Goal: Complete application form

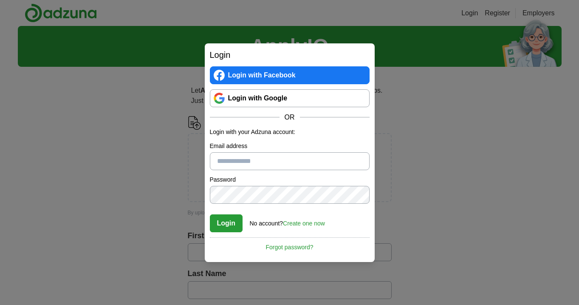
click at [291, 99] on link "Login with Google" at bounding box center [290, 98] width 160 height 18
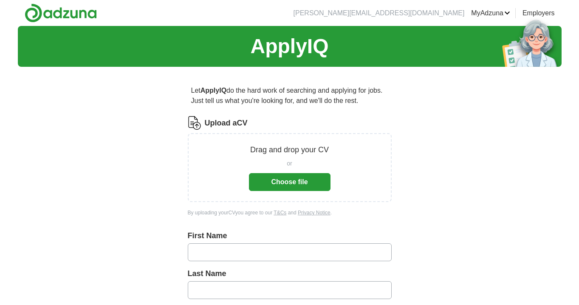
click at [290, 179] on button "Choose file" at bounding box center [290, 182] width 82 height 18
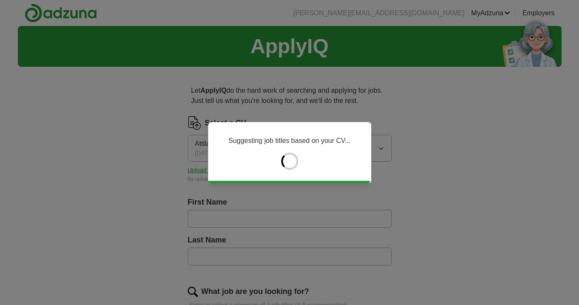
type input "******"
type input "*****"
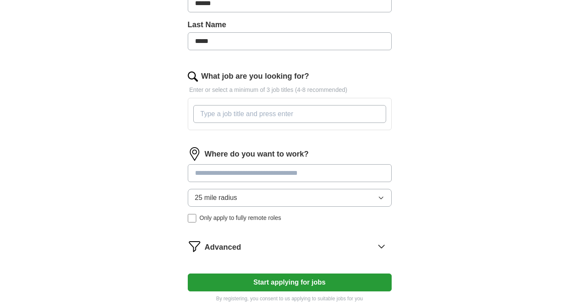
scroll to position [216, 0]
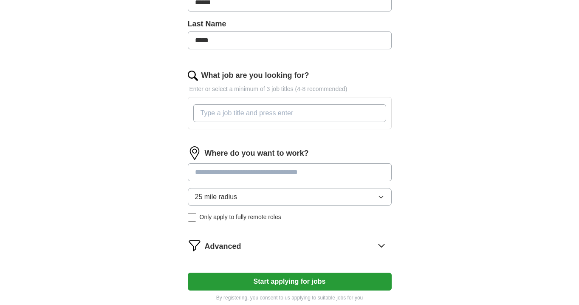
click at [273, 115] on input "What job are you looking for?" at bounding box center [289, 113] width 193 height 18
click at [199, 111] on input "Project manager" at bounding box center [289, 113] width 193 height 18
click at [244, 176] on input at bounding box center [290, 172] width 204 height 18
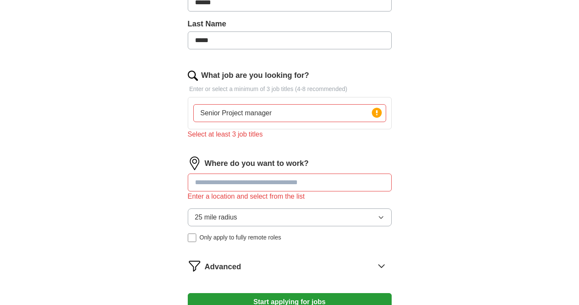
click at [306, 116] on input "Senior Project manager" at bounding box center [289, 113] width 193 height 18
type input "Senior Project manager, Managing Director,Director"
click at [232, 188] on input at bounding box center [290, 182] width 204 height 18
click at [365, 114] on input "Senior Project manager, Managing Director,Director" at bounding box center [289, 113] width 193 height 18
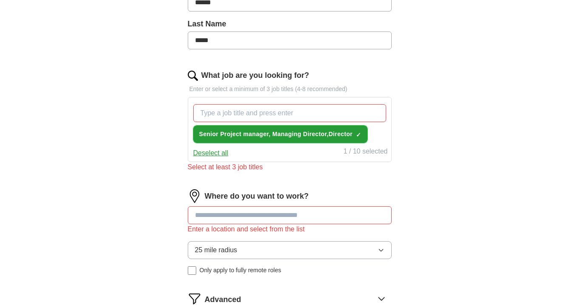
click at [318, 134] on span "Senior Project manager, Managing Director,Director" at bounding box center [275, 134] width 153 height 9
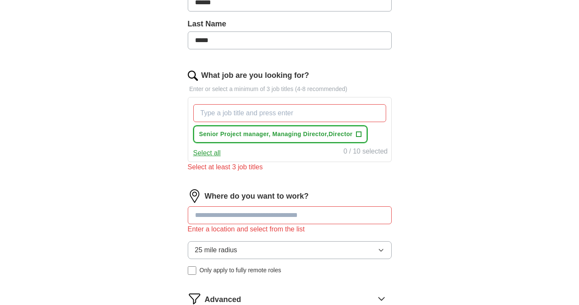
click at [253, 134] on span "Senior Project manager, Managing Director,Director" at bounding box center [275, 134] width 153 height 9
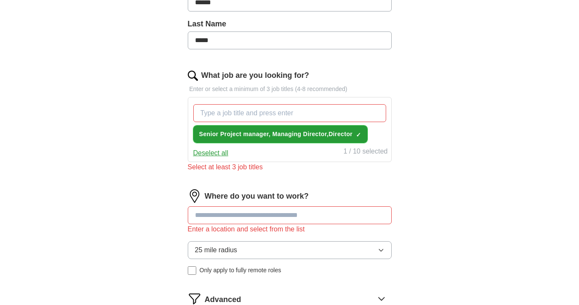
click at [224, 137] on span "Senior Project manager, Managing Director,Director" at bounding box center [275, 134] width 153 height 9
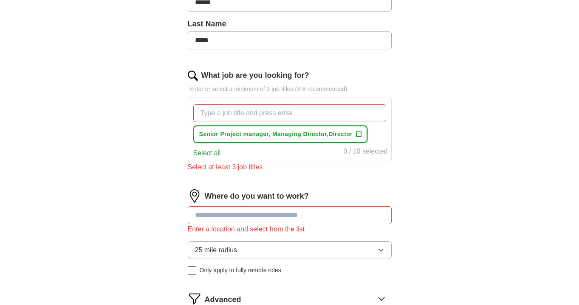
click at [224, 137] on span "Senior Project manager, Managing Director,Director" at bounding box center [275, 134] width 153 height 9
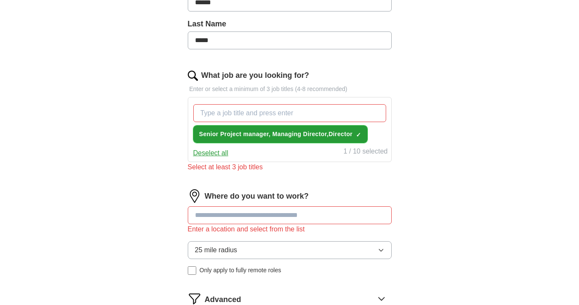
click at [0, 0] on span "×" at bounding box center [0, 0] width 0 height 0
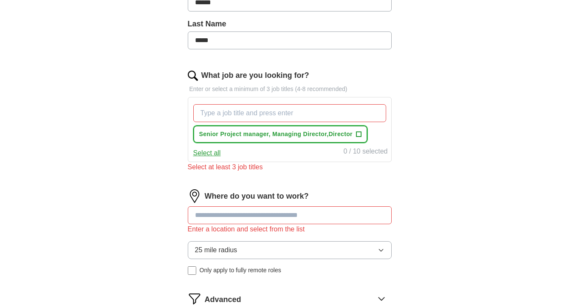
click at [320, 135] on span "Senior Project manager, Managing Director,Director" at bounding box center [275, 134] width 153 height 9
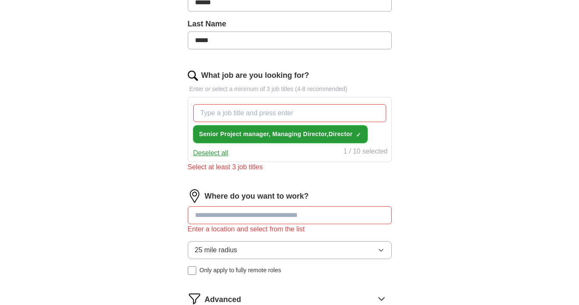
click at [320, 135] on span "Senior Project manager, Managing Director,Director" at bounding box center [275, 134] width 153 height 9
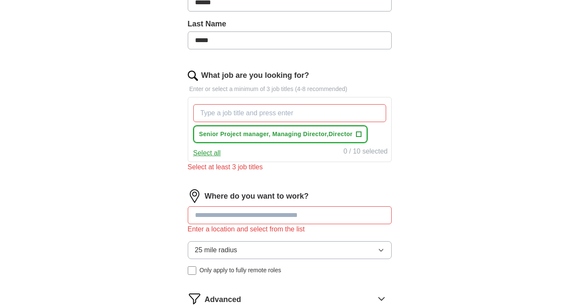
click at [360, 134] on span "+" at bounding box center [358, 134] width 5 height 7
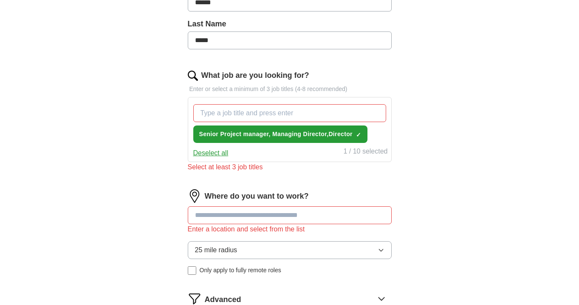
click at [243, 223] on input at bounding box center [290, 215] width 204 height 18
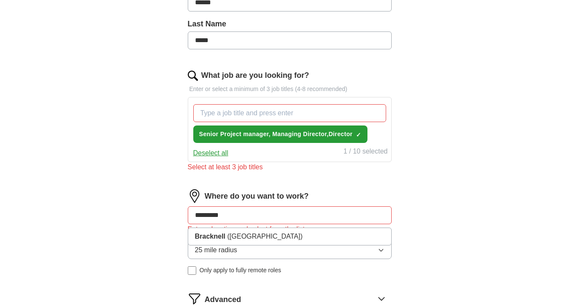
type input "*********"
click at [240, 252] on button "25 mile radius" at bounding box center [290, 250] width 204 height 18
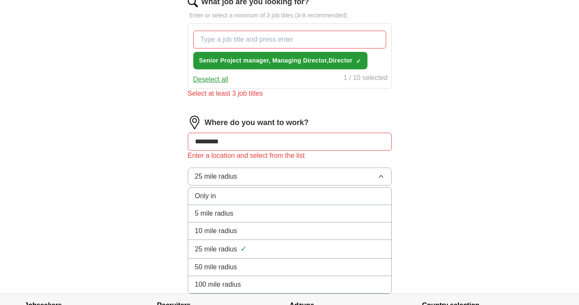
scroll to position [293, 0]
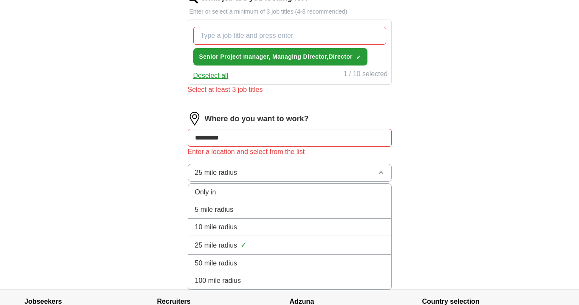
click at [231, 251] on div "25 mile radius ✓" at bounding box center [290, 244] width 190 height 11
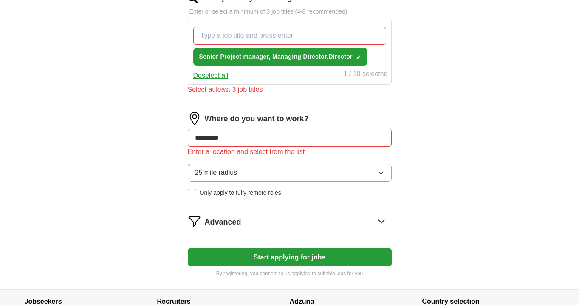
click at [260, 135] on input "*********" at bounding box center [290, 138] width 204 height 18
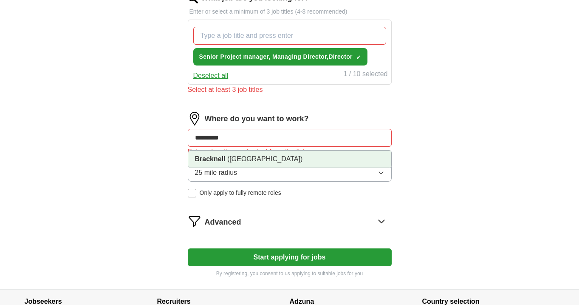
click at [242, 162] on span "([GEOGRAPHIC_DATA])" at bounding box center [264, 158] width 75 height 7
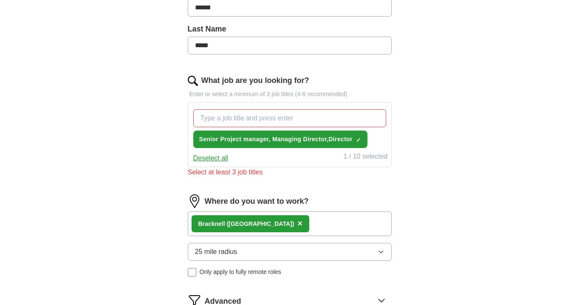
scroll to position [209, 0]
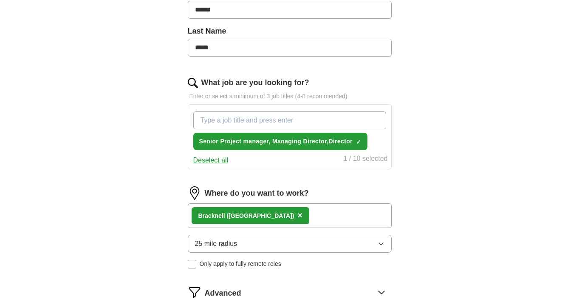
click at [261, 124] on input "What job are you looking for?" at bounding box center [289, 120] width 193 height 18
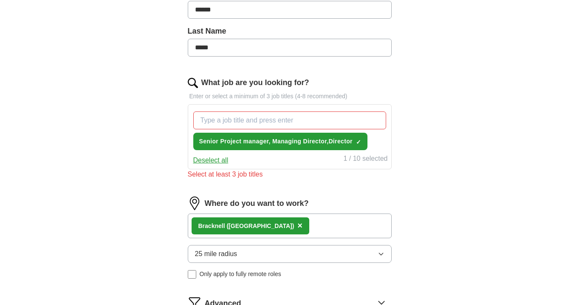
click at [216, 159] on button "Deselect all" at bounding box center [210, 160] width 35 height 10
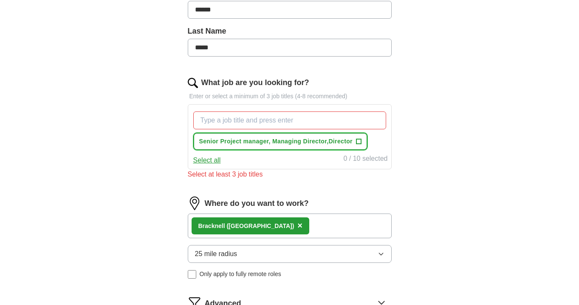
click at [320, 142] on span "Senior Project manager, Managing Director,Director" at bounding box center [275, 141] width 153 height 9
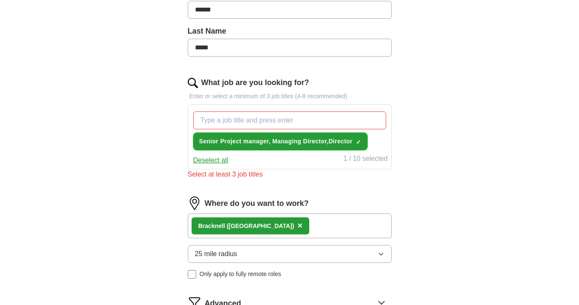
click at [193, 133] on button "Senior Project manager, Managing Director,Director ✓ ×" at bounding box center [280, 141] width 174 height 17
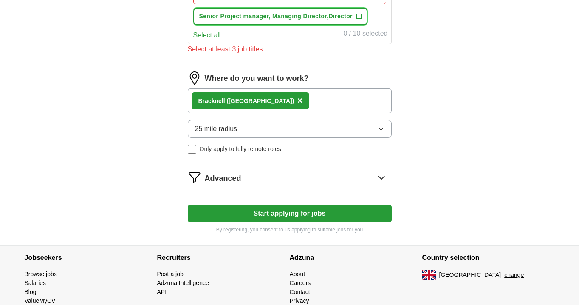
scroll to position [337, 0]
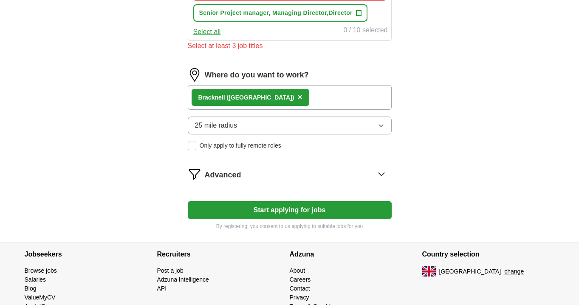
click at [288, 206] on button "Start applying for jobs" at bounding box center [290, 210] width 204 height 18
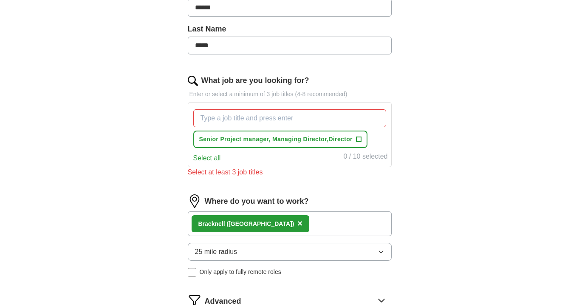
scroll to position [208, 0]
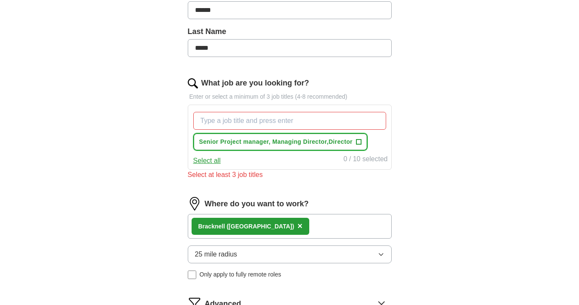
click at [363, 144] on button "Senior Project manager, Managing Director,Director +" at bounding box center [280, 141] width 174 height 17
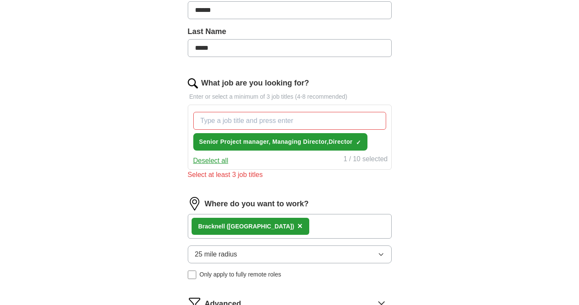
click at [215, 161] on button "Deselect all" at bounding box center [210, 161] width 35 height 10
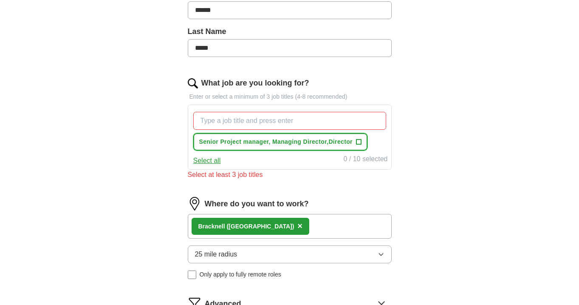
click at [332, 141] on span "Senior Project manager, Managing Director,Director" at bounding box center [275, 141] width 153 height 9
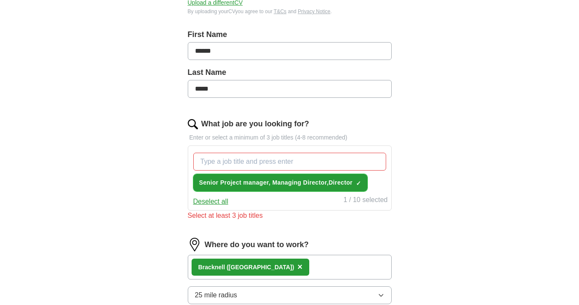
scroll to position [407, 0]
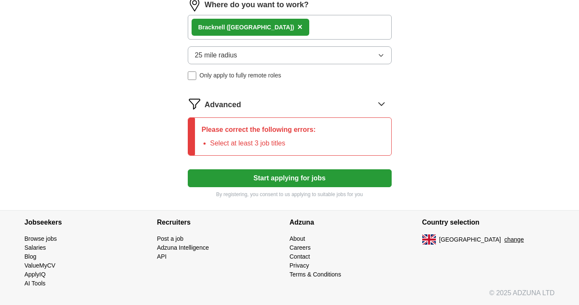
click at [321, 175] on button "Start applying for jobs" at bounding box center [290, 178] width 204 height 18
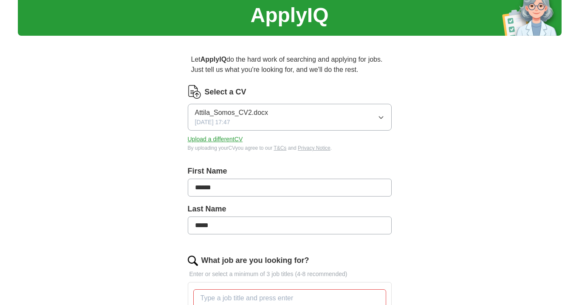
scroll to position [0, 0]
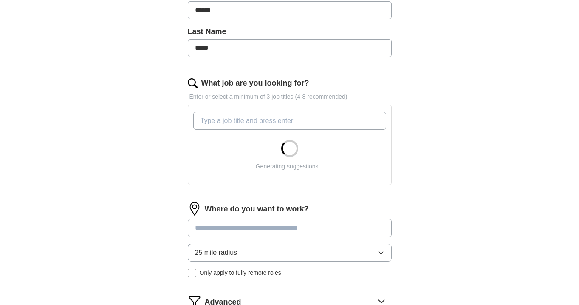
scroll to position [209, 0]
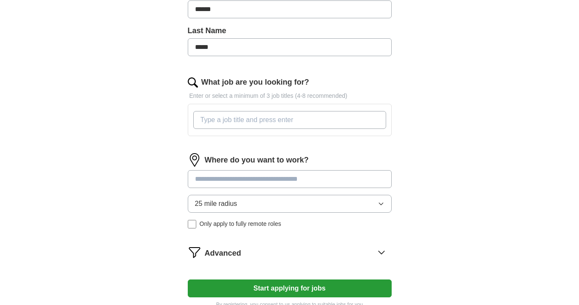
click at [302, 178] on input at bounding box center [290, 179] width 204 height 18
type input "*********"
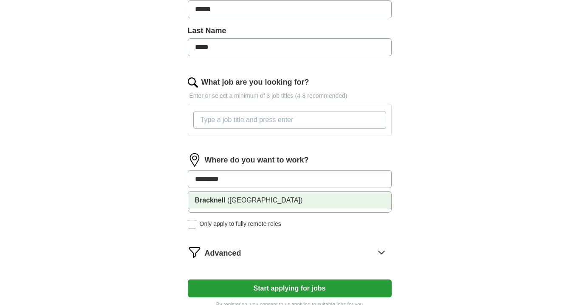
click at [297, 200] on li "Bracknell ([GEOGRAPHIC_DATA])" at bounding box center [289, 200] width 203 height 17
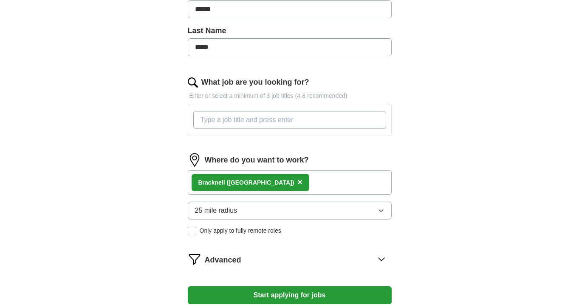
click at [278, 121] on input "What job are you looking for?" at bounding box center [289, 120] width 193 height 18
type input "Director"
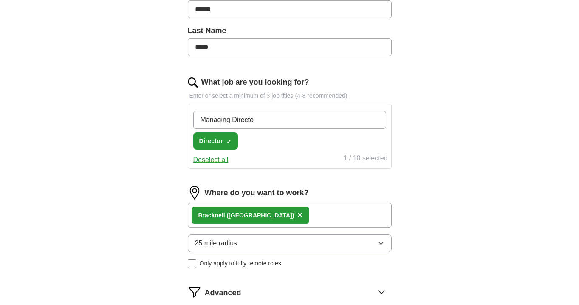
type input "Managing Director"
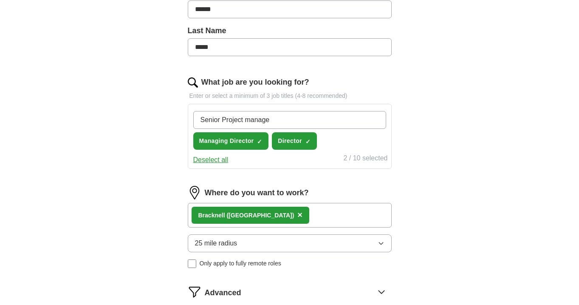
type input "Senior Project manager"
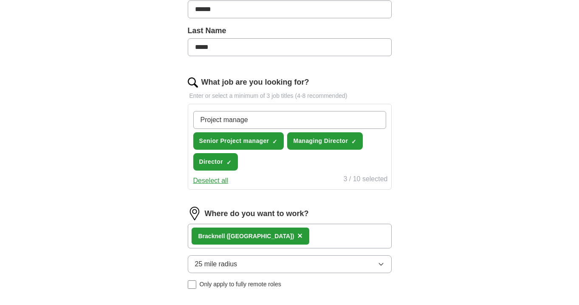
type input "Project manager"
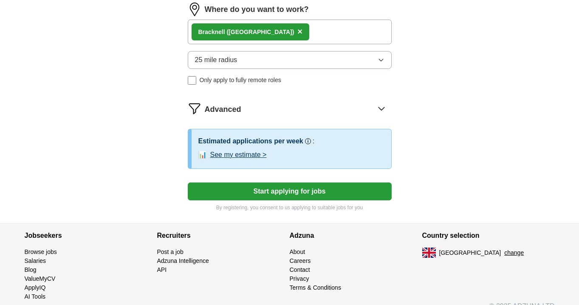
scroll to position [426, 0]
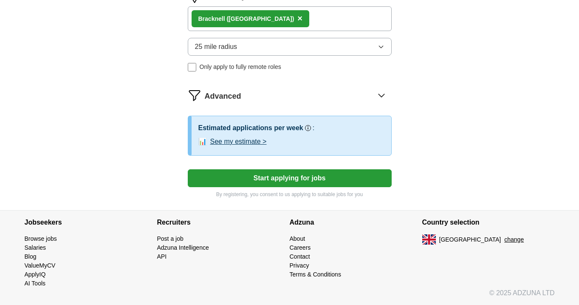
click at [304, 180] on button "Start applying for jobs" at bounding box center [290, 178] width 204 height 18
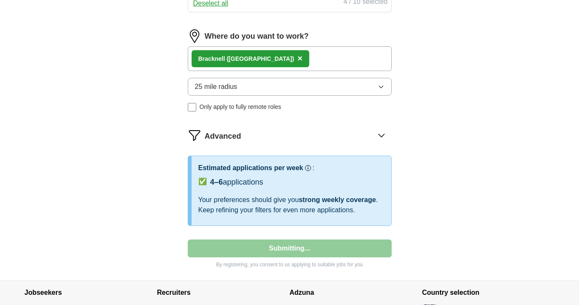
select select "**"
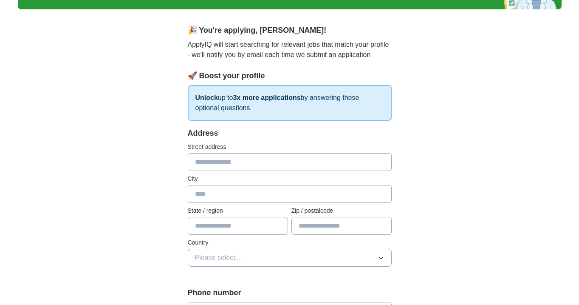
scroll to position [67, 0]
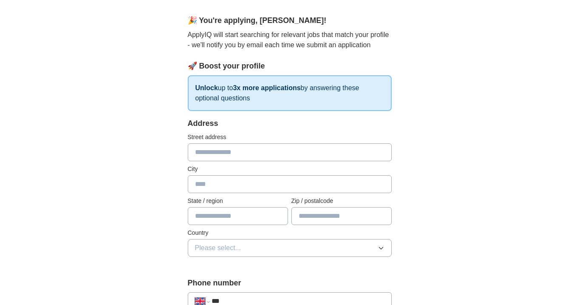
click at [223, 153] on input "text" at bounding box center [290, 152] width 204 height 18
type input "**********"
type input "*********"
type input "*****"
type input "*******"
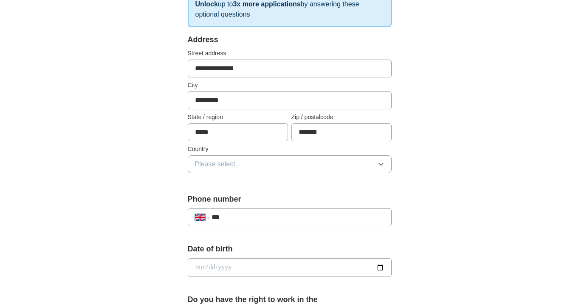
scroll to position [164, 0]
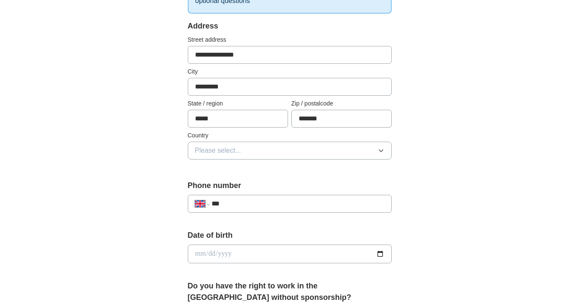
click at [207, 148] on span "Please select..." at bounding box center [218, 150] width 46 height 10
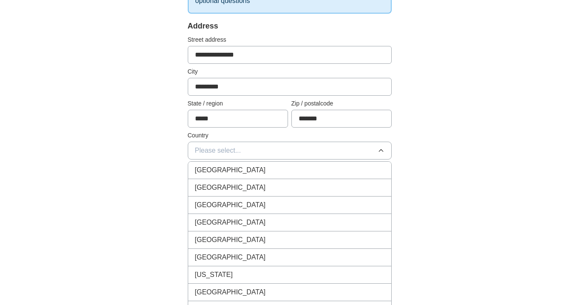
click at [214, 164] on li "[GEOGRAPHIC_DATA]" at bounding box center [289, 170] width 203 height 17
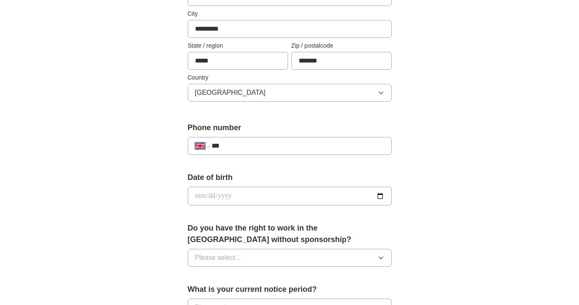
scroll to position [230, 0]
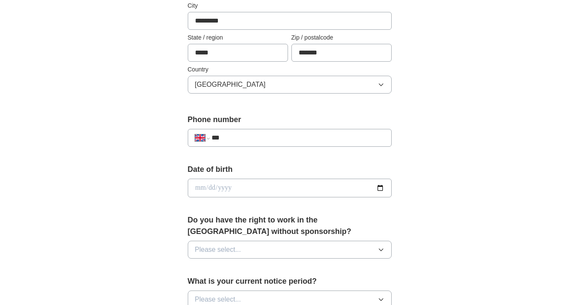
click at [272, 136] on input "***" at bounding box center [298, 138] width 173 height 10
type input "**********"
click at [202, 188] on input "date" at bounding box center [290, 188] width 204 height 19
type input "**********"
click at [217, 247] on span "Please select..." at bounding box center [218, 249] width 46 height 10
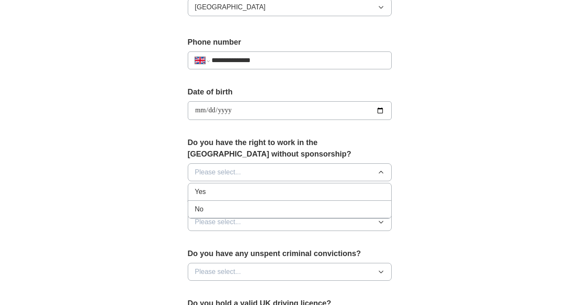
scroll to position [312, 0]
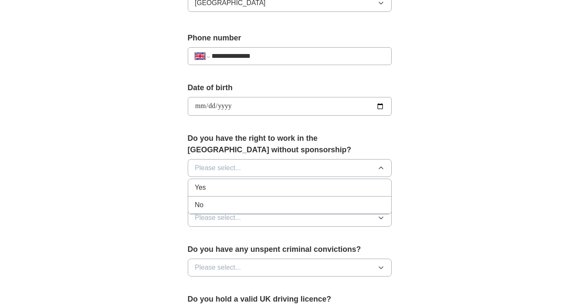
click at [214, 188] on div "Yes" at bounding box center [290, 187] width 190 height 10
click at [262, 218] on button "Please select..." at bounding box center [290, 218] width 204 height 18
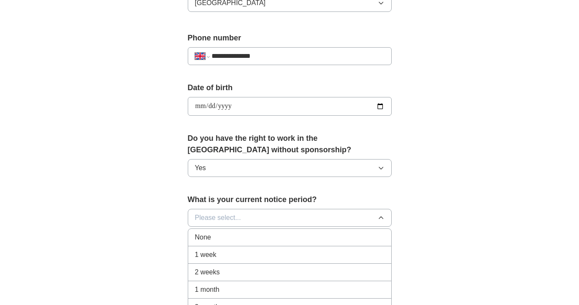
click at [229, 235] on div "None" at bounding box center [290, 237] width 190 height 10
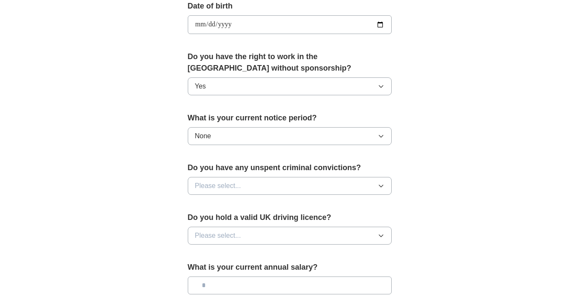
scroll to position [419, 0]
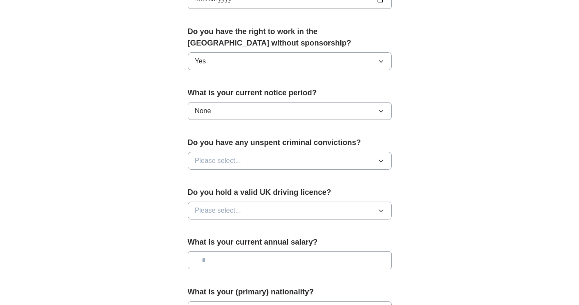
click at [266, 160] on button "Please select..." at bounding box center [290, 161] width 204 height 18
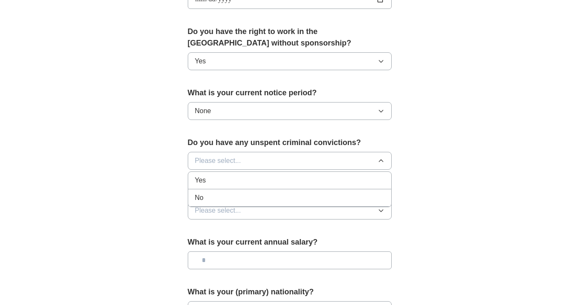
click at [222, 195] on div "No" at bounding box center [290, 198] width 190 height 10
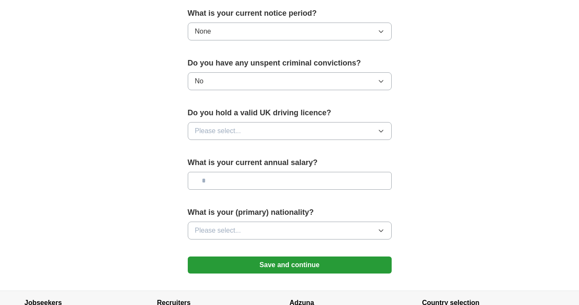
scroll to position [500, 0]
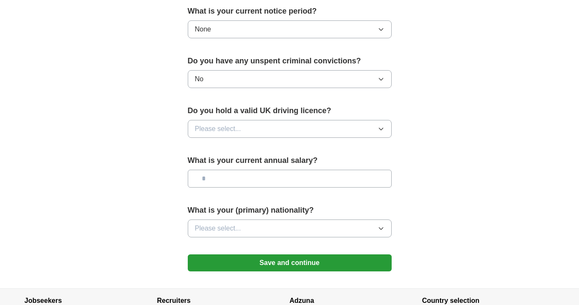
click at [293, 124] on button "Please select..." at bounding box center [290, 129] width 204 height 18
click at [231, 145] on div "Yes" at bounding box center [290, 148] width 190 height 10
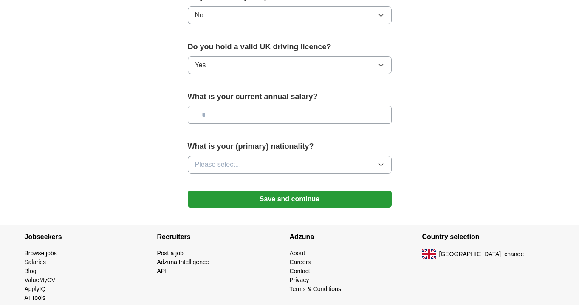
scroll to position [568, 0]
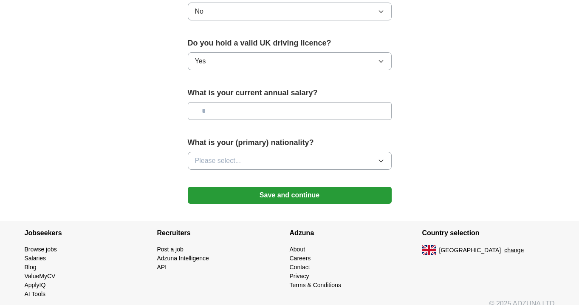
click at [285, 110] on input "text" at bounding box center [290, 111] width 204 height 18
type input "*******"
click at [285, 160] on button "Please select..." at bounding box center [290, 161] width 204 height 18
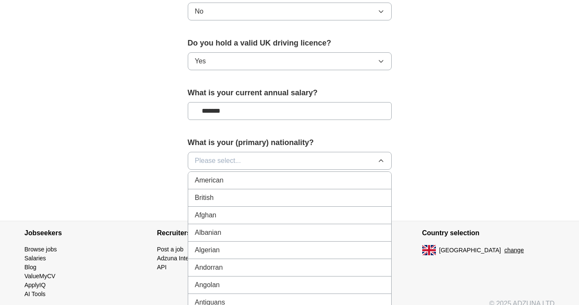
click at [286, 160] on button "Please select..." at bounding box center [290, 161] width 204 height 18
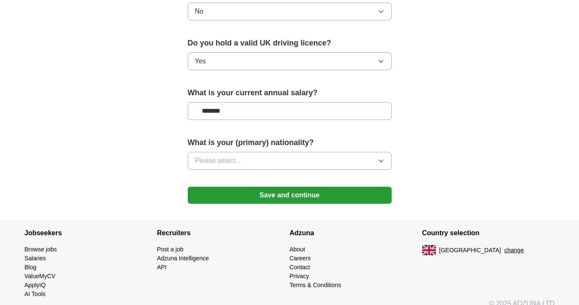
click at [285, 162] on button "Please select..." at bounding box center [290, 161] width 204 height 18
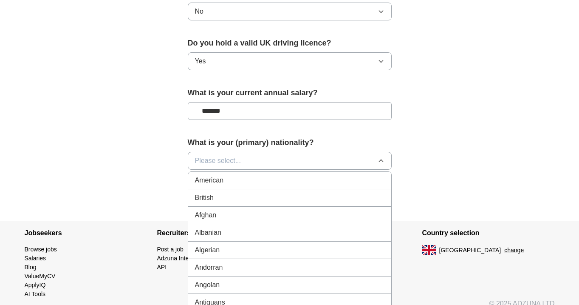
click at [240, 200] on div "British" at bounding box center [290, 198] width 190 height 10
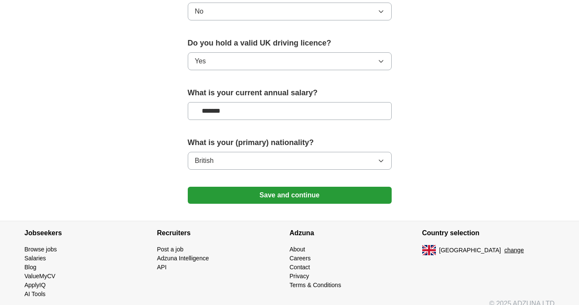
click at [264, 163] on button "British" at bounding box center [290, 161] width 204 height 18
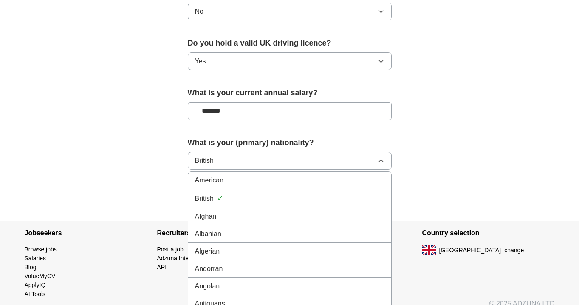
click at [271, 197] on div "British ✓" at bounding box center [290, 198] width 190 height 11
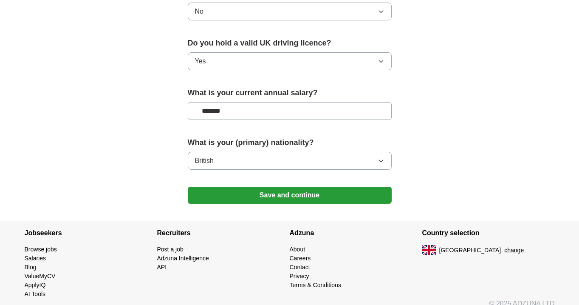
click at [308, 191] on button "Save and continue" at bounding box center [290, 195] width 204 height 17
